Goal: Check status

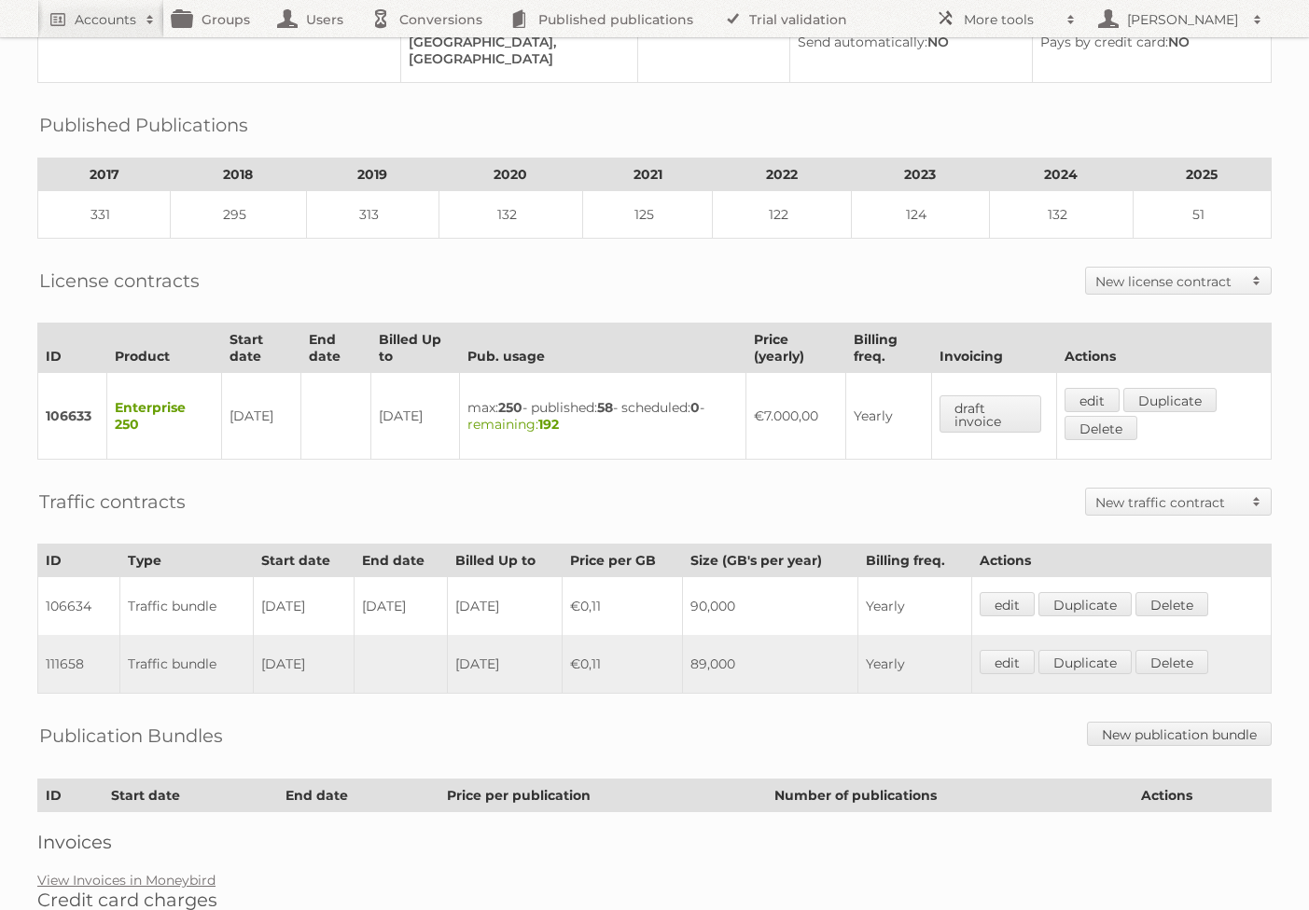
scroll to position [363, 0]
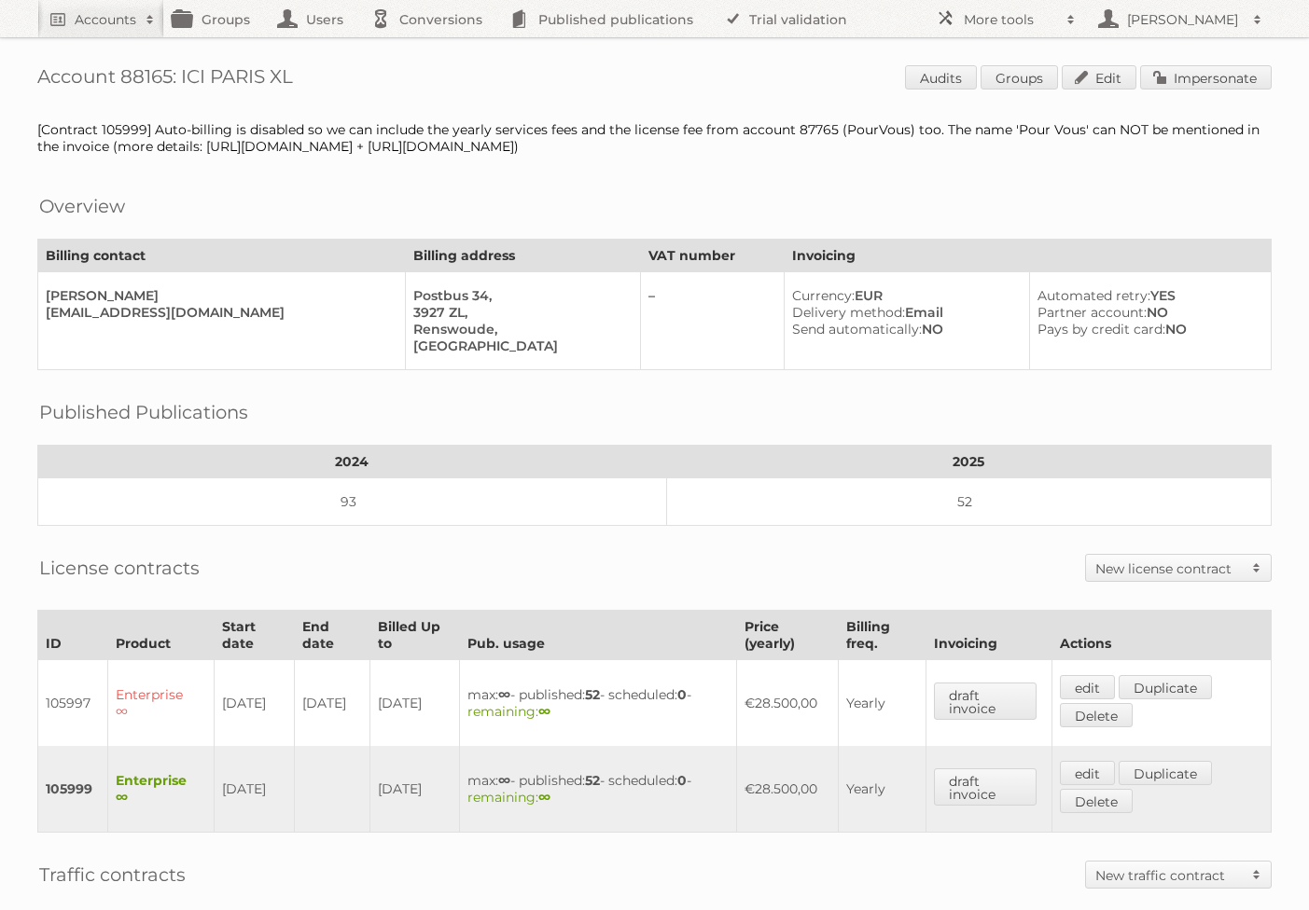
scroll to position [391, 0]
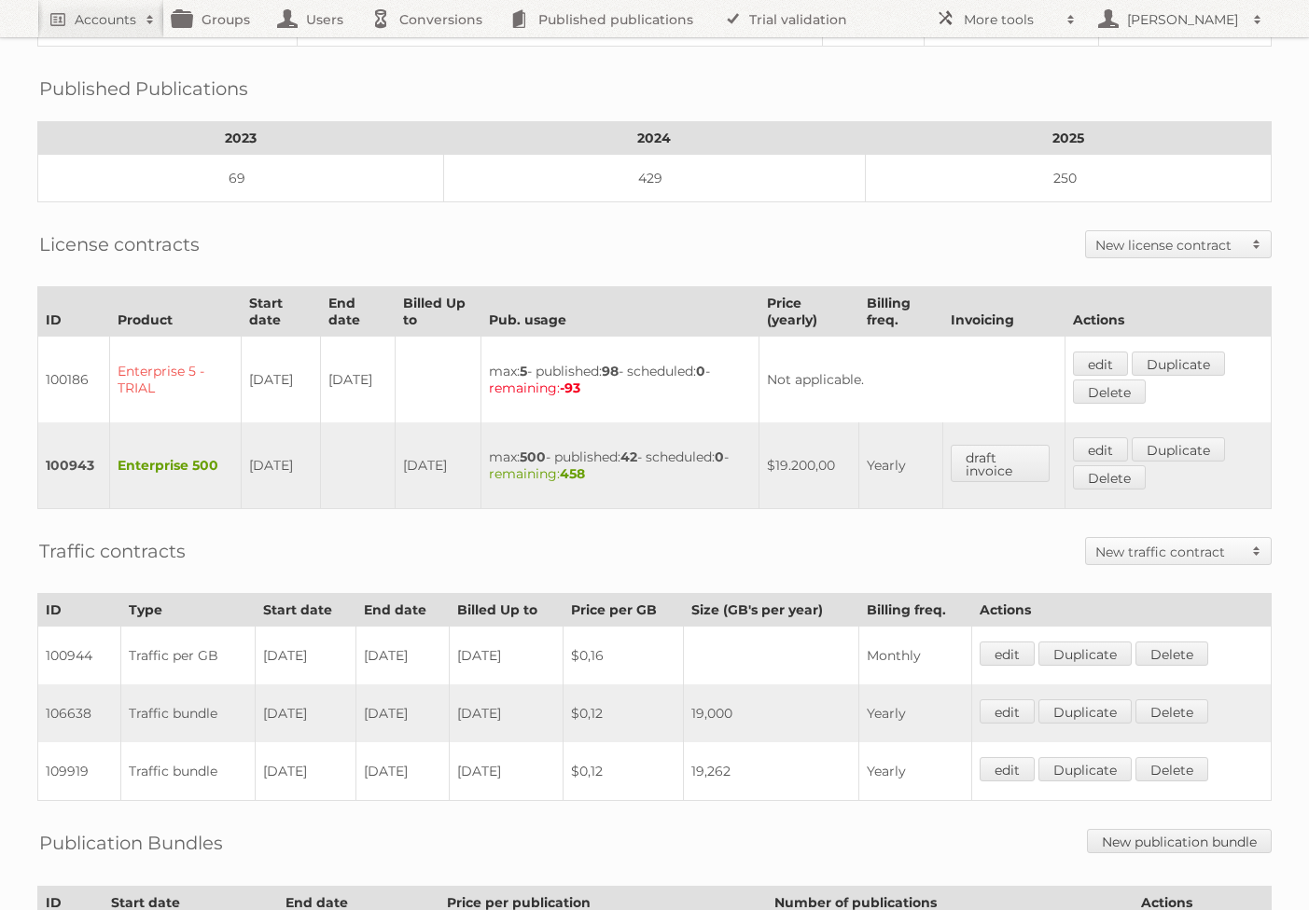
scroll to position [284, 0]
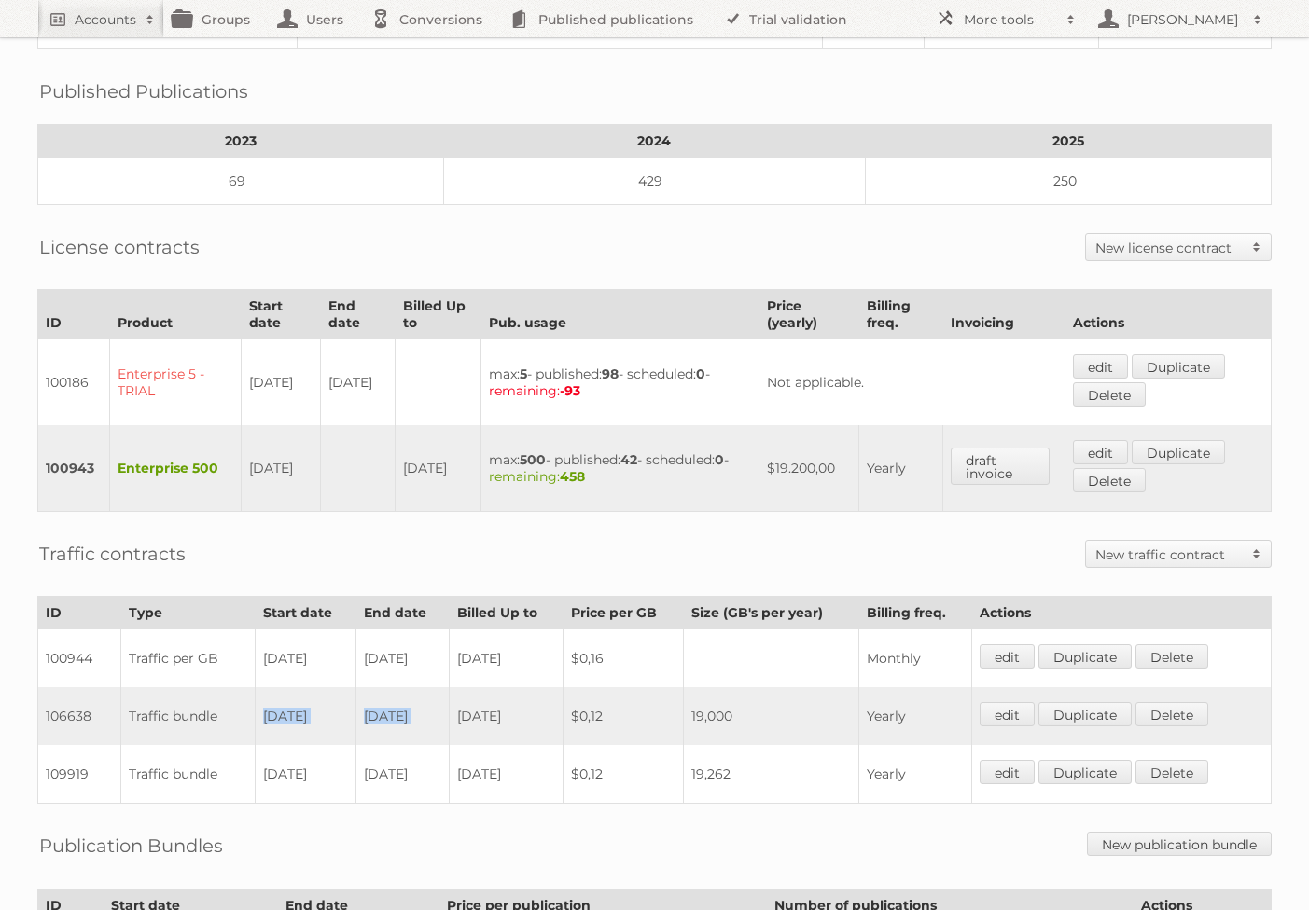
drag, startPoint x: 270, startPoint y: 666, endPoint x: 473, endPoint y: 651, distance: 203.9
click at [473, 687] on tr "106638 Traffic bundle 01-03-2024 28-02-2025 2025-02-28 $0,12 19,000 Yearly edit…" at bounding box center [654, 716] width 1233 height 58
drag, startPoint x: 271, startPoint y: 730, endPoint x: 426, endPoint y: 732, distance: 154.9
click at [426, 745] on tr "109919 Traffic bundle 01-03-2025 13-07-2025 2025-07-13 $0,12 19,262 Yearly edit…" at bounding box center [654, 774] width 1233 height 59
click at [426, 745] on td "13-07-2025" at bounding box center [401, 774] width 93 height 59
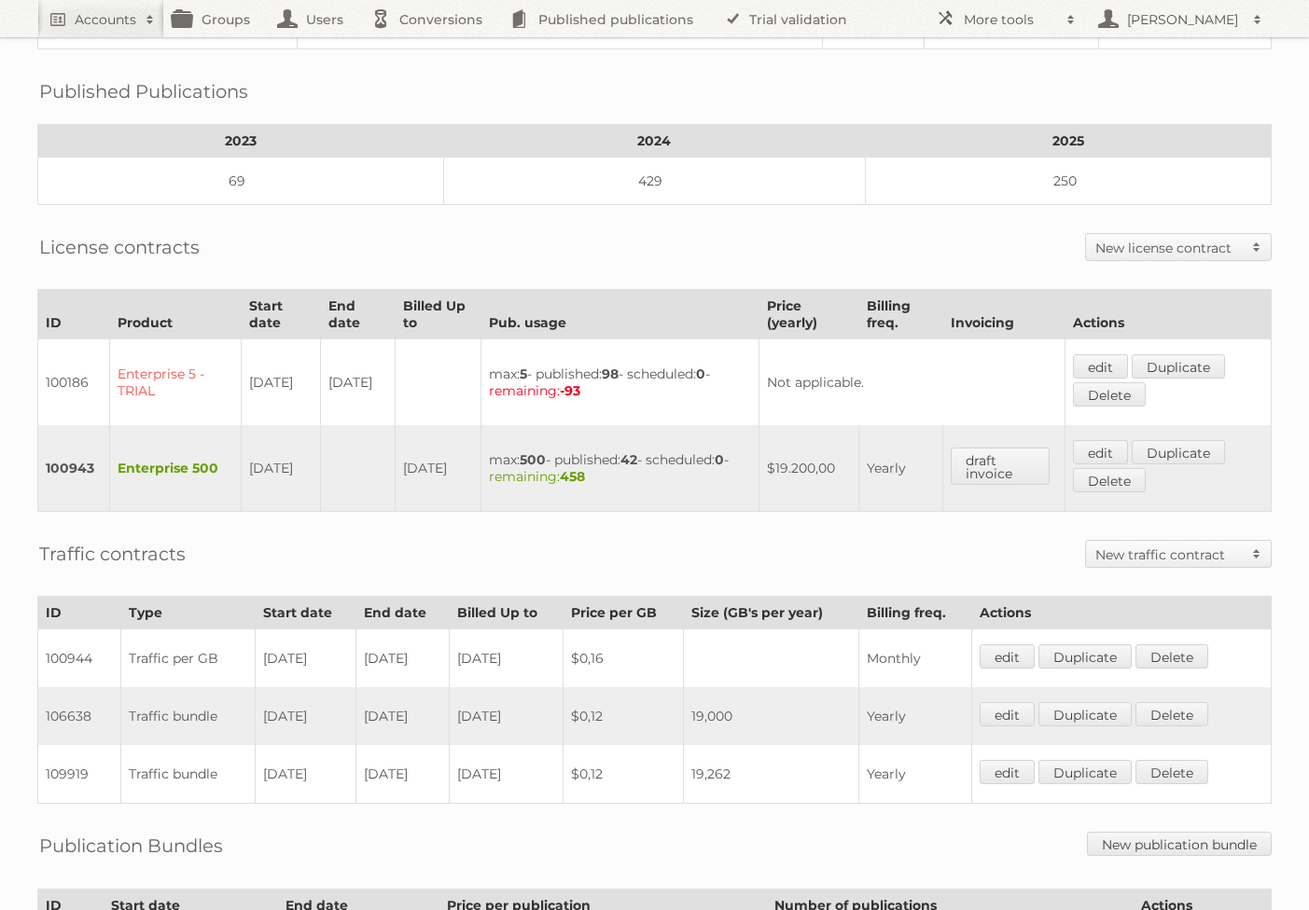
drag, startPoint x: 439, startPoint y: 730, endPoint x: 255, endPoint y: 726, distance: 184.7
click at [255, 745] on tr "109919 Traffic bundle 01-03-2025 13-07-2025 2025-07-13 $0,12 19,262 Yearly edit…" at bounding box center [654, 774] width 1233 height 59
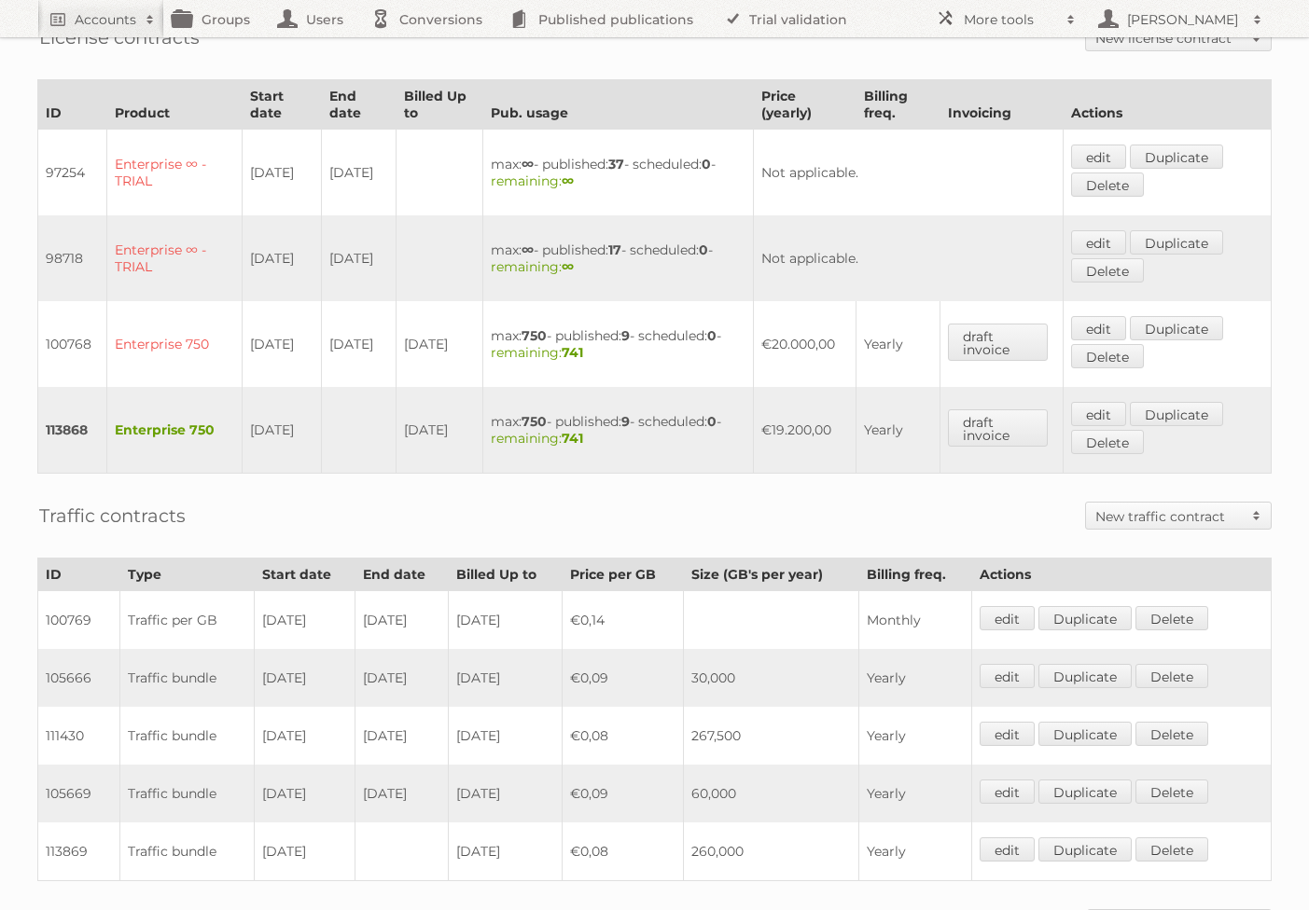
scroll to position [755, 0]
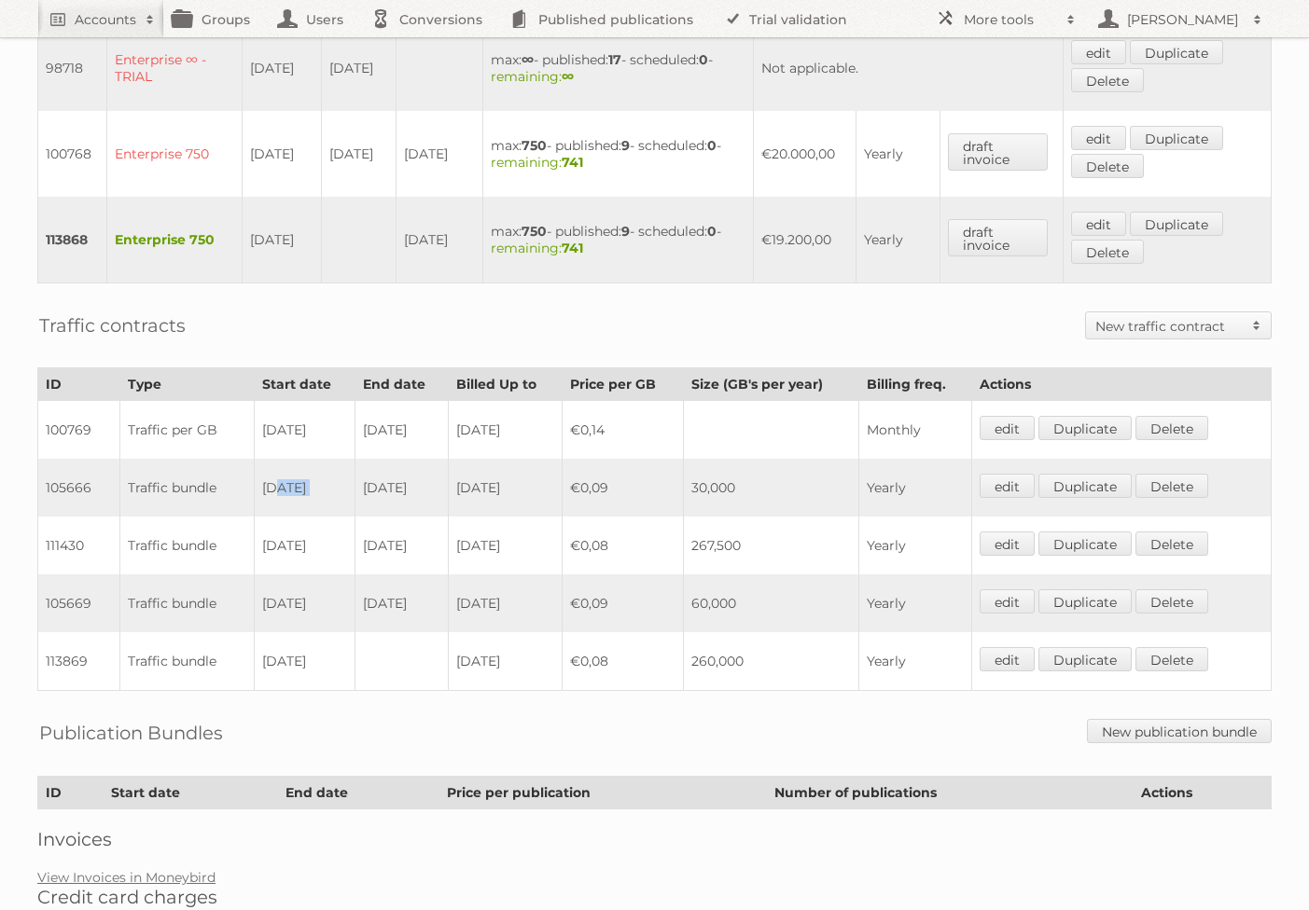
drag, startPoint x: 272, startPoint y: 481, endPoint x: 366, endPoint y: 463, distance: 95.1
click at [366, 463] on tr "105666 Traffic bundle [DATE] [DATE] [DATE] €0,09 30,000 Yearly edit Duplicate […" at bounding box center [654, 488] width 1233 height 58
drag, startPoint x: 437, startPoint y: 545, endPoint x: 257, endPoint y: 546, distance: 181.0
click at [257, 546] on tr "111430 Traffic bundle [DATE] [DATE] [DATE] €0,08 267,500 Yearly edit Duplicate …" at bounding box center [654, 546] width 1233 height 58
drag, startPoint x: 431, startPoint y: 597, endPoint x: 193, endPoint y: 590, distance: 237.9
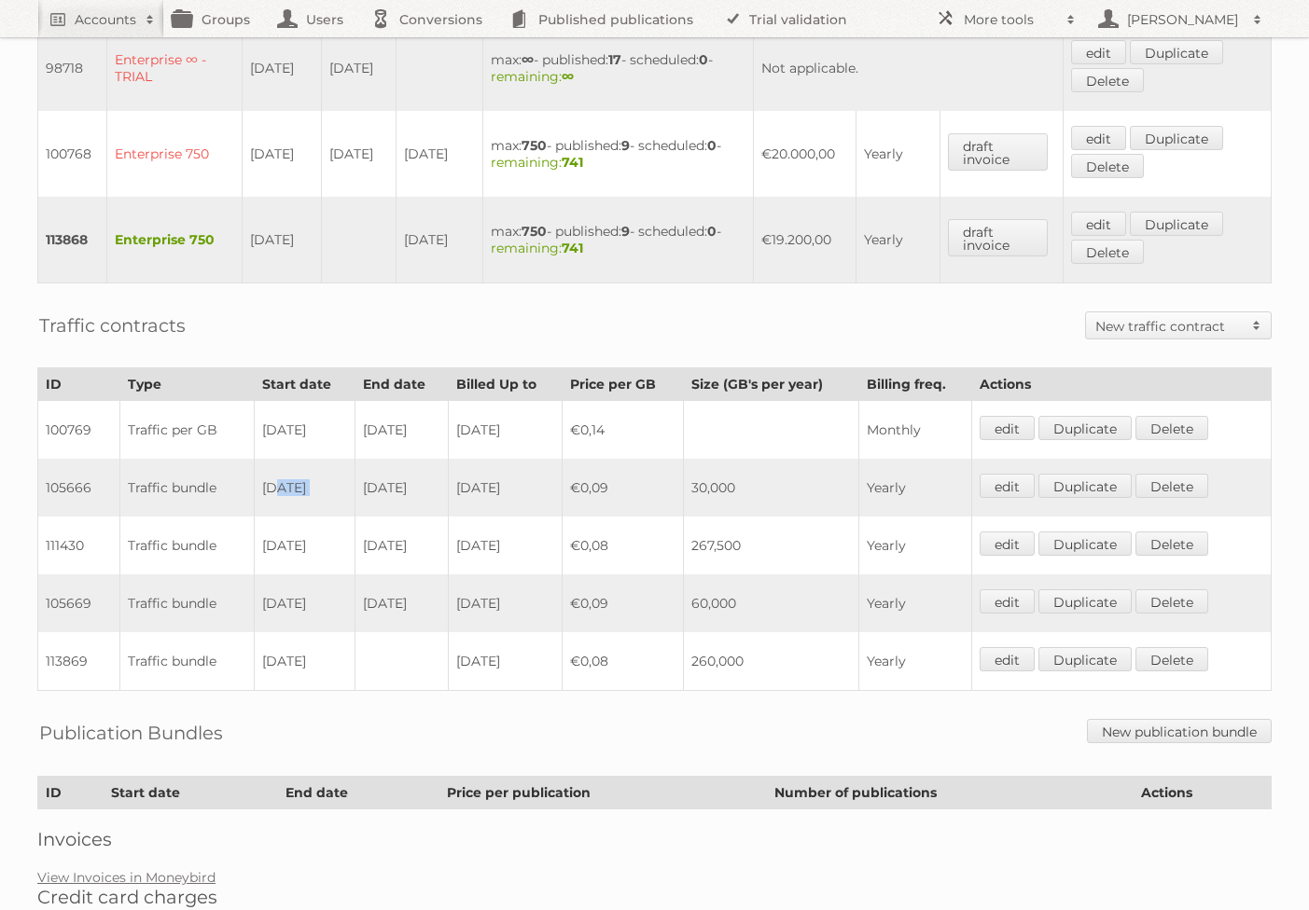
click at [193, 590] on tr "105669 Traffic bundle [DATE] [DATE] [DATE] €0,09 60,000 Yearly edit Duplicate […" at bounding box center [654, 604] width 1233 height 58
click at [410, 603] on td "[DATE]" at bounding box center [400, 604] width 93 height 58
drag, startPoint x: 258, startPoint y: 556, endPoint x: 407, endPoint y: 538, distance: 149.4
click at [407, 538] on tr "111430 Traffic bundle [DATE] [DATE] [DATE] €0,08 267,500 Yearly edit Duplicate …" at bounding box center [654, 546] width 1233 height 58
click at [391, 536] on td "[DATE]" at bounding box center [400, 546] width 93 height 58
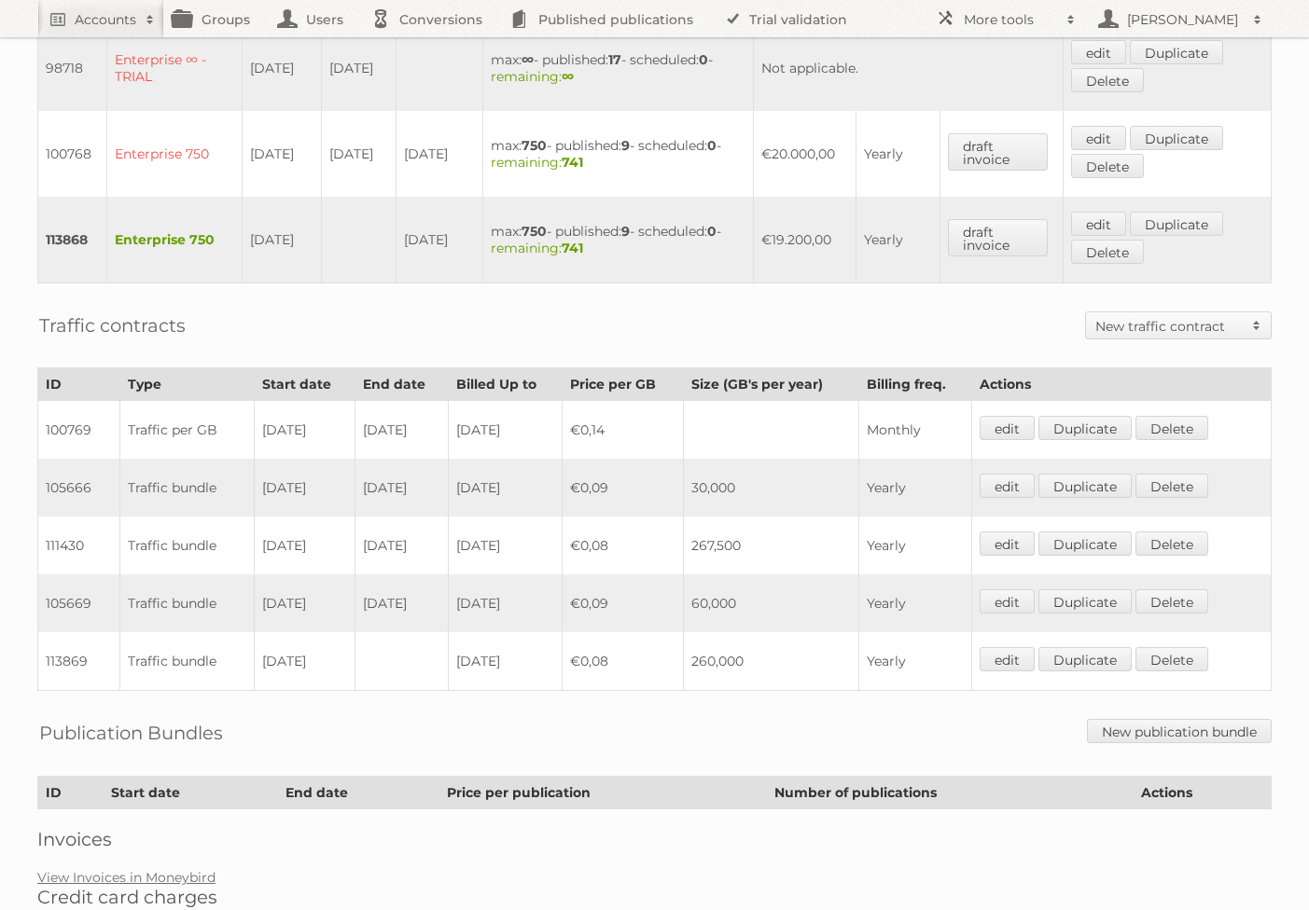
drag, startPoint x: 753, startPoint y: 494, endPoint x: 596, endPoint y: 480, distance: 157.3
click at [596, 480] on tr "105666 Traffic bundle [DATE] [DATE] [DATE] €0,09 30,000 Yearly edit Duplicate […" at bounding box center [654, 488] width 1233 height 58
click at [342, 548] on td "[DATE]" at bounding box center [304, 546] width 101 height 58
